Goal: Communication & Community: Share content

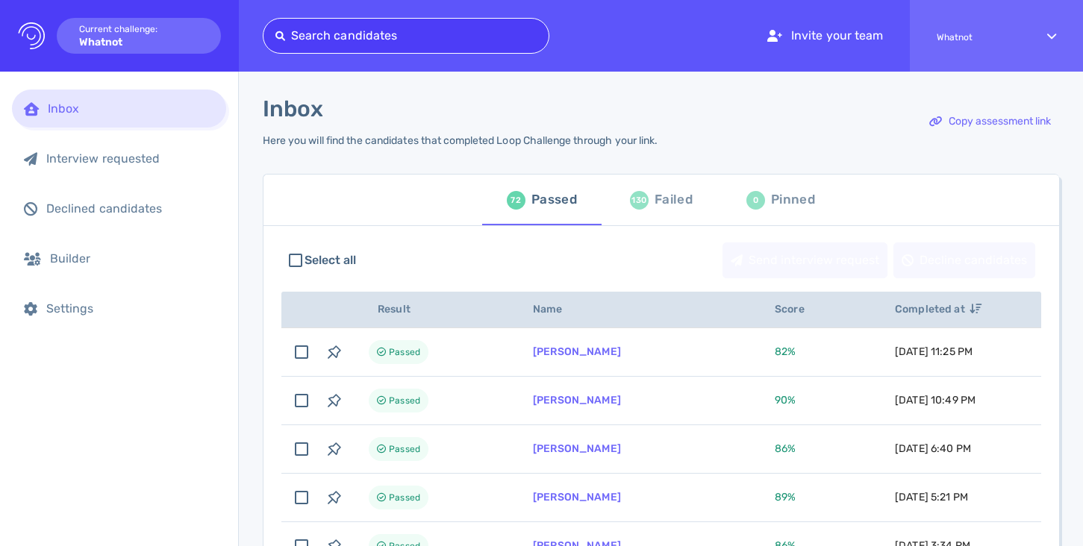
click at [342, 37] on div at bounding box center [405, 35] width 261 height 21
paste input "[EMAIL_ADDRESS][DOMAIN_NAME]"
type input "[EMAIL_ADDRESS][DOMAIN_NAME]"
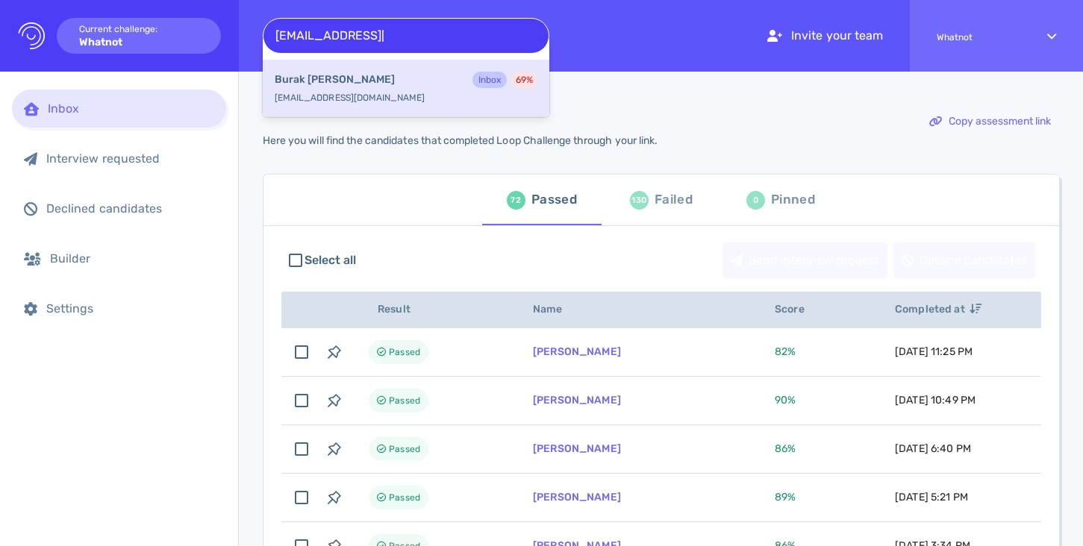
click at [351, 86] on div "[PERSON_NAME] Inbox 69 %" at bounding box center [406, 81] width 263 height 19
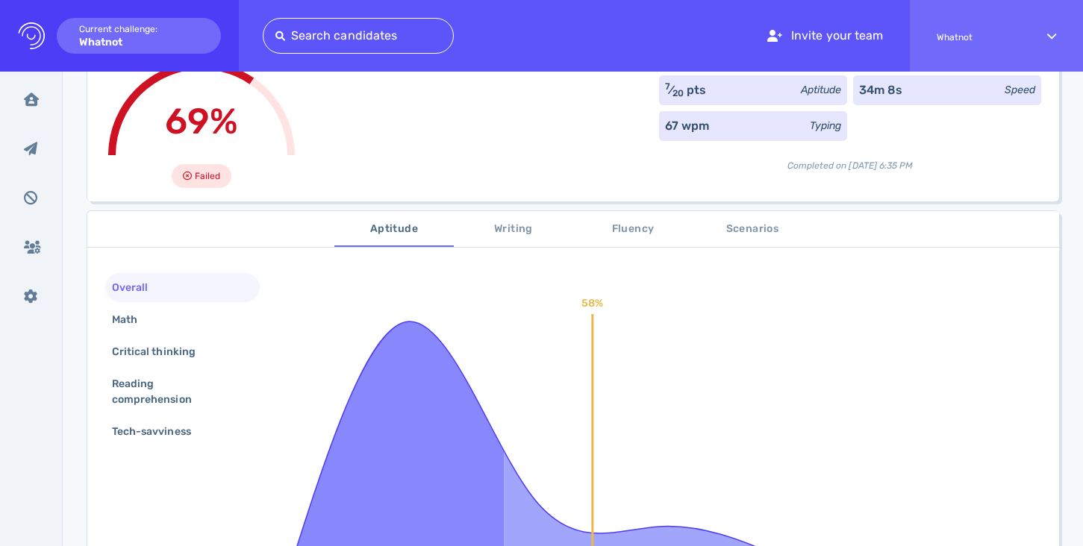
scroll to position [126, 0]
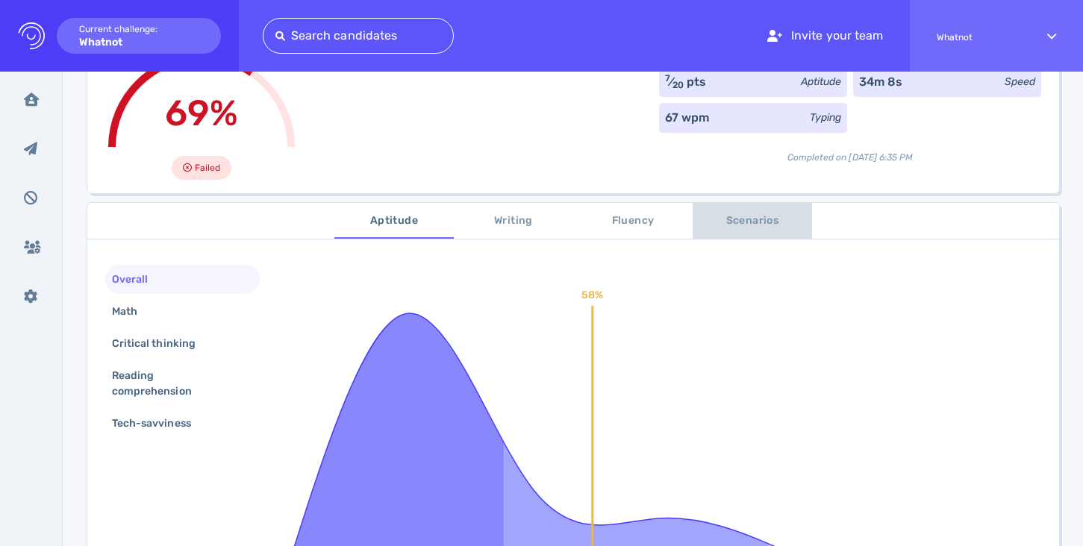
click at [737, 222] on span "Scenarios" at bounding box center [753, 221] width 102 height 19
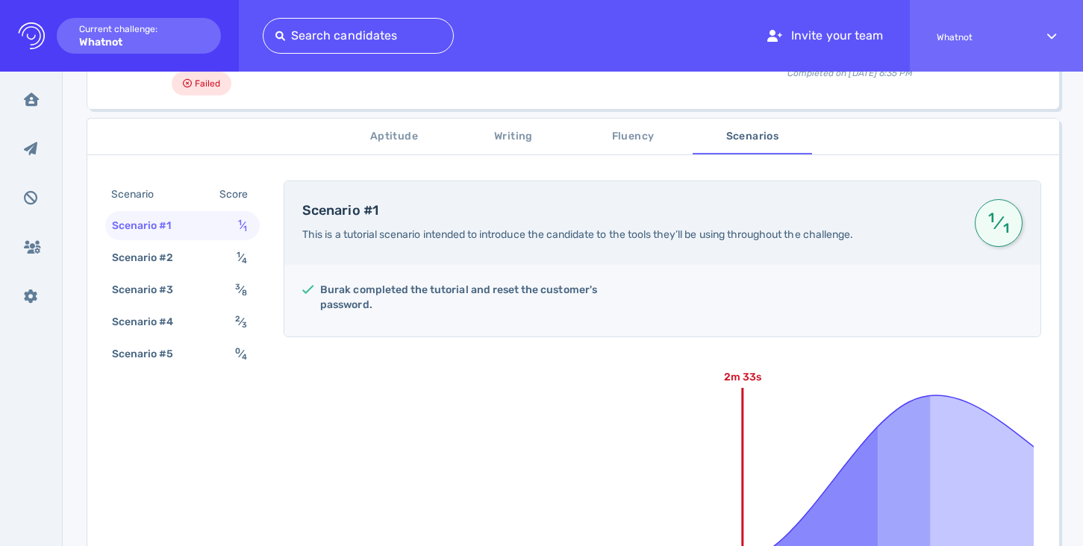
scroll to position [202, 0]
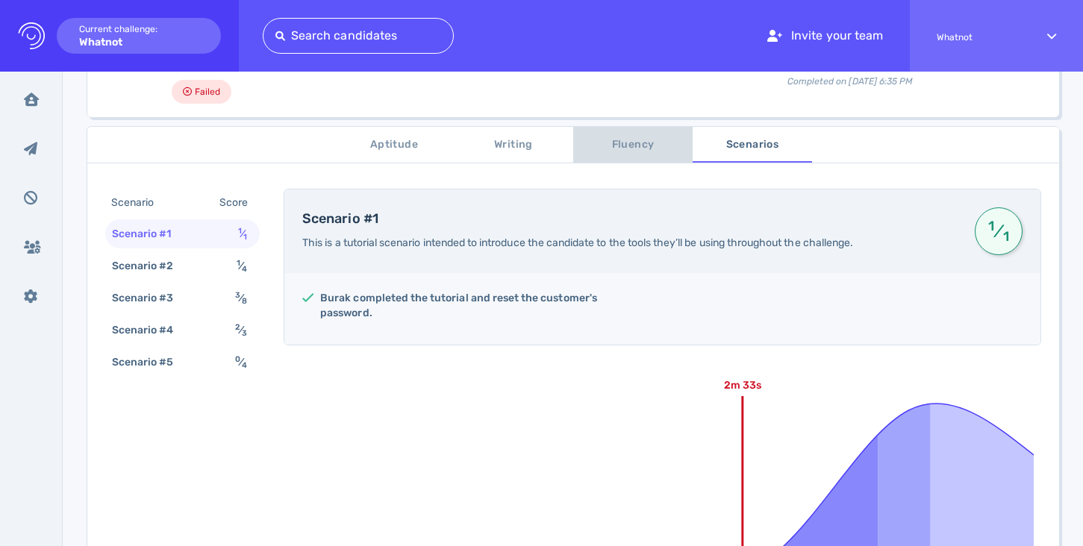
click at [628, 146] on span "Fluency" at bounding box center [633, 145] width 102 height 19
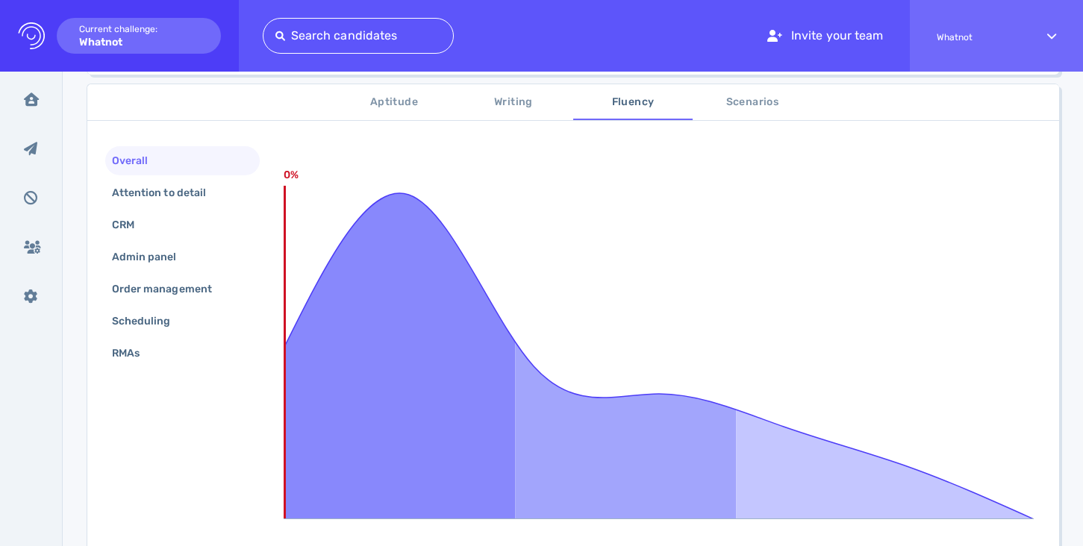
scroll to position [208, 0]
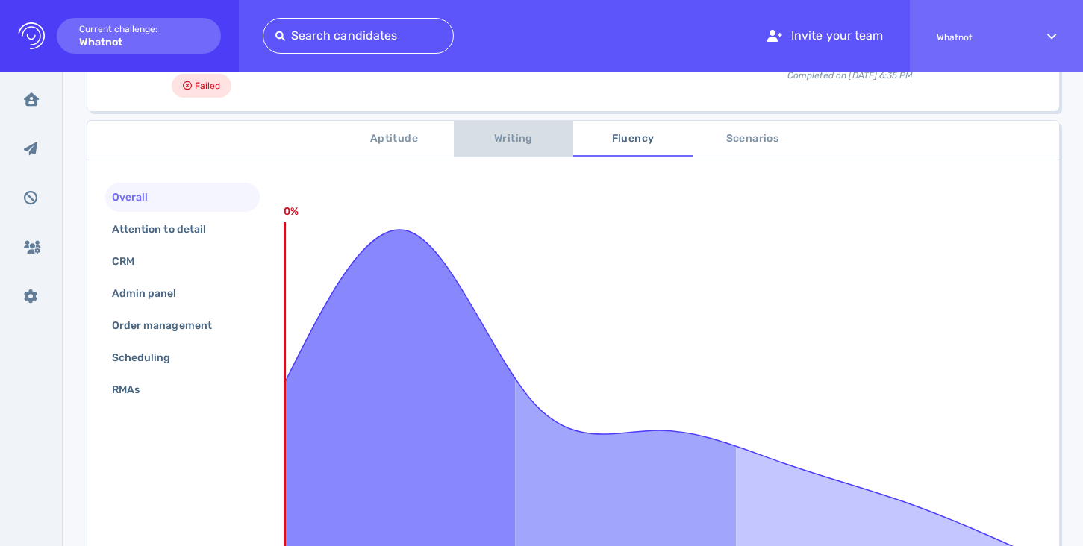
click at [523, 143] on span "Writing" at bounding box center [514, 139] width 102 height 19
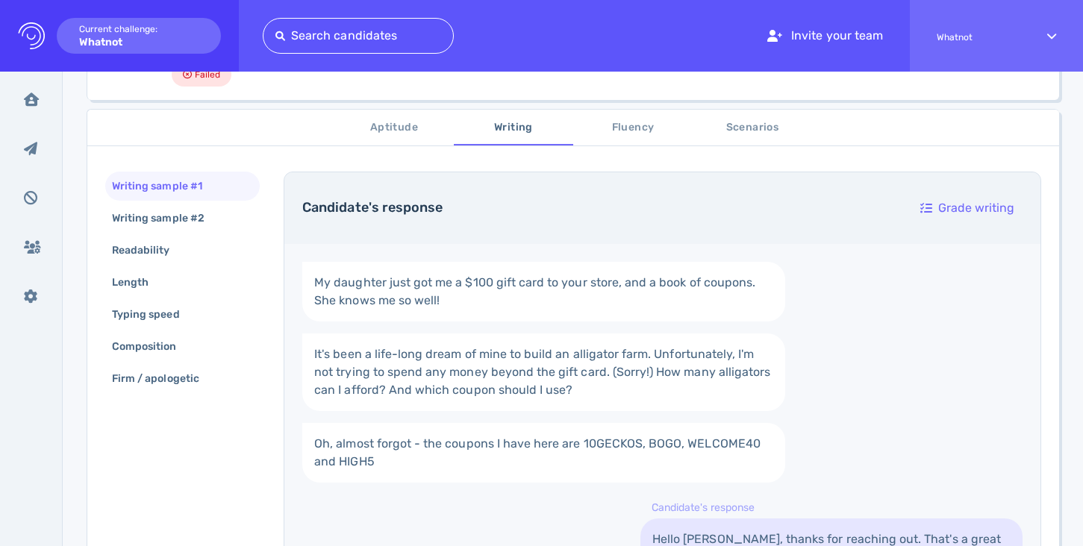
scroll to position [37, 0]
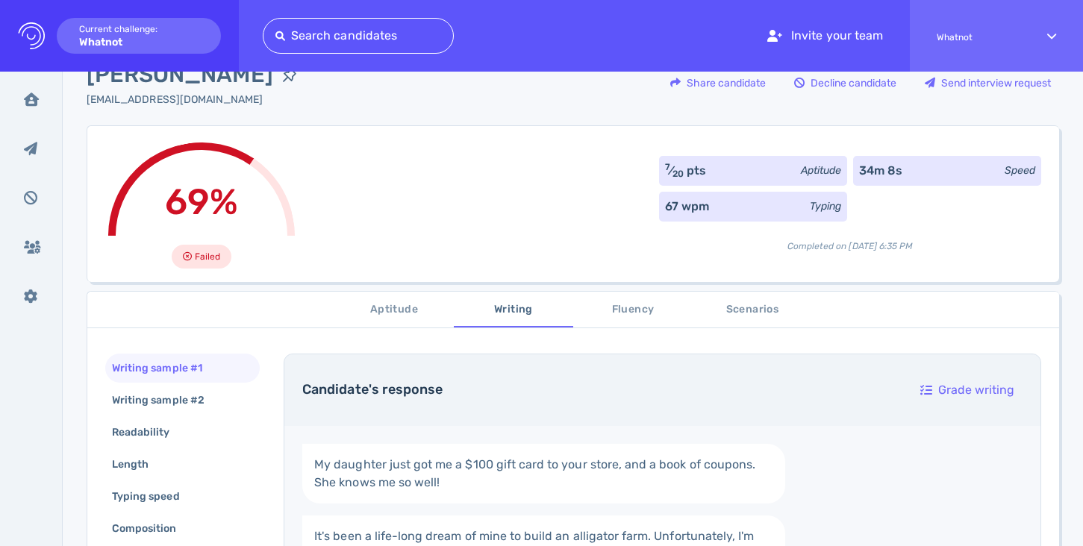
click at [384, 316] on span "Aptitude" at bounding box center [394, 310] width 102 height 19
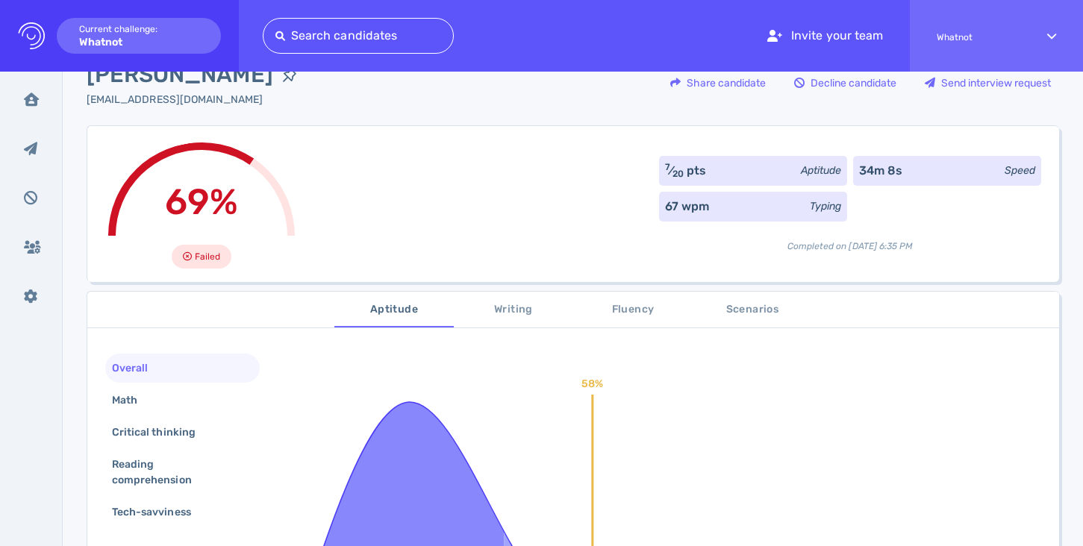
scroll to position [0, 0]
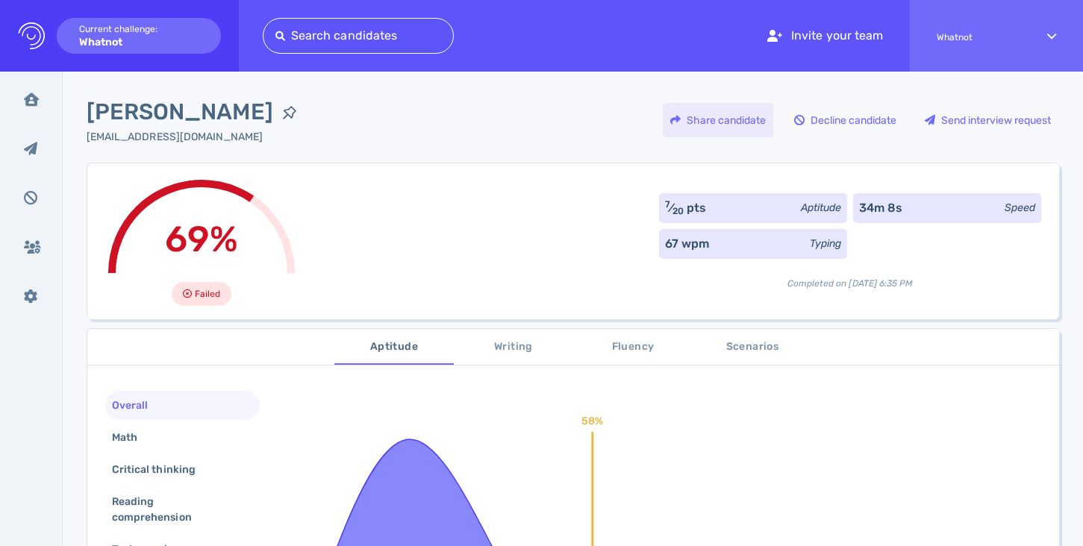
click at [684, 119] on div "Share candidate" at bounding box center [718, 120] width 110 height 34
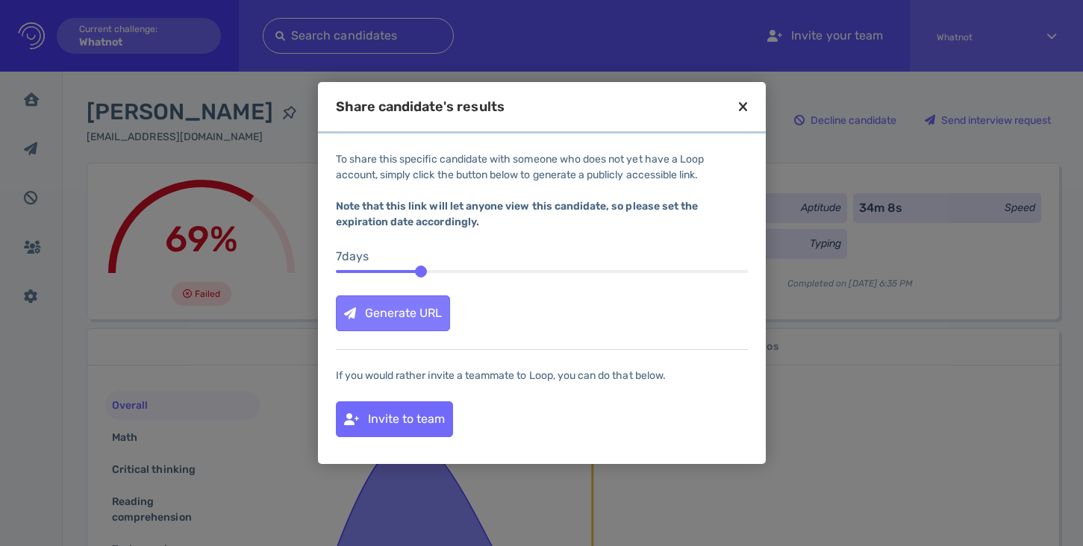
click at [400, 310] on div "Generate URL" at bounding box center [393, 313] width 113 height 34
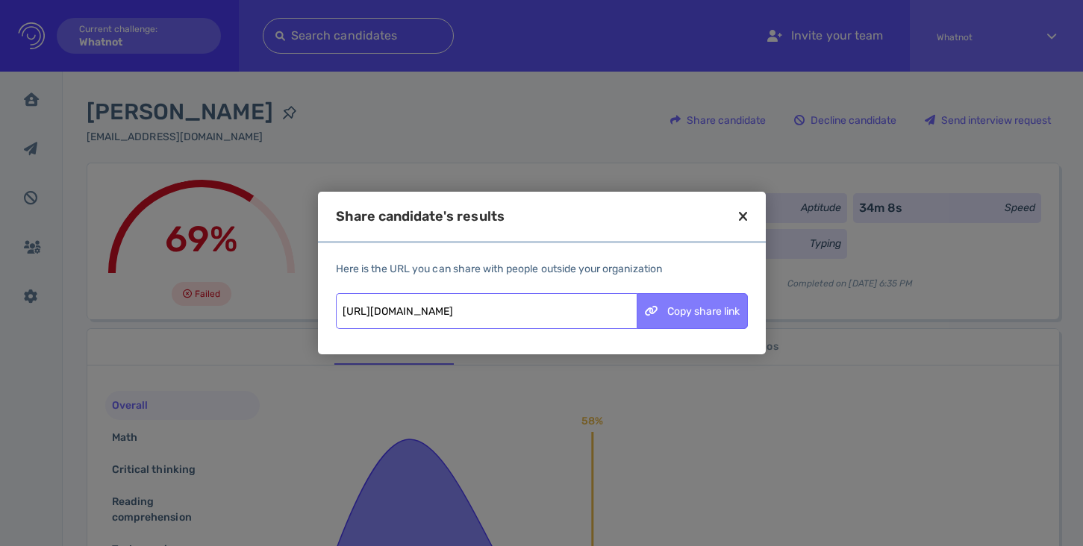
click at [658, 319] on div "Copy share link" at bounding box center [692, 311] width 110 height 34
